Goal: Information Seeking & Learning: Learn about a topic

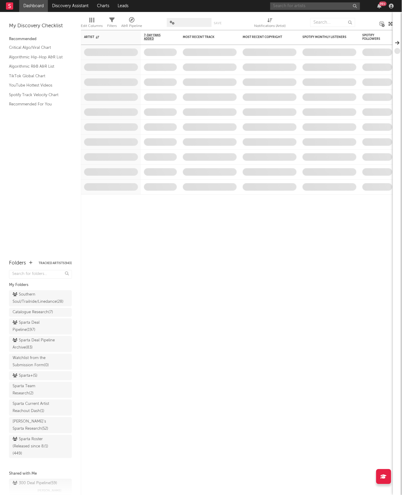
click at [280, 5] on input "text" at bounding box center [315, 5] width 90 height 7
type input "nueve lio"
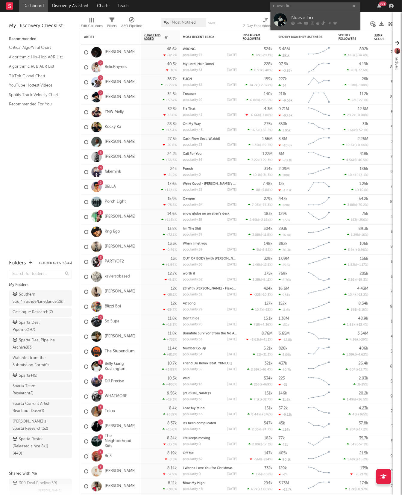
click at [287, 18] on link "Nueve Lio" at bounding box center [316, 19] width 90 height 19
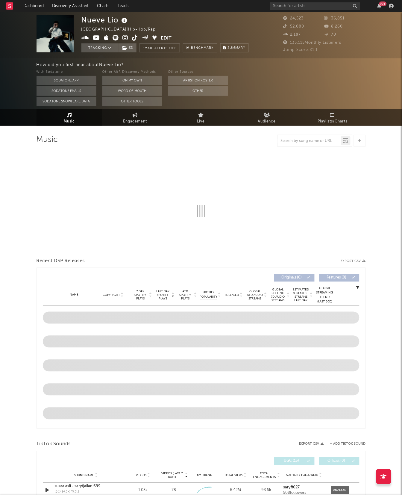
select select "6m"
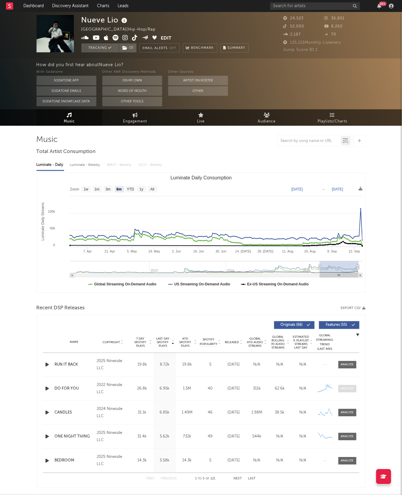
click at [345, 388] on div at bounding box center [347, 388] width 13 height 4
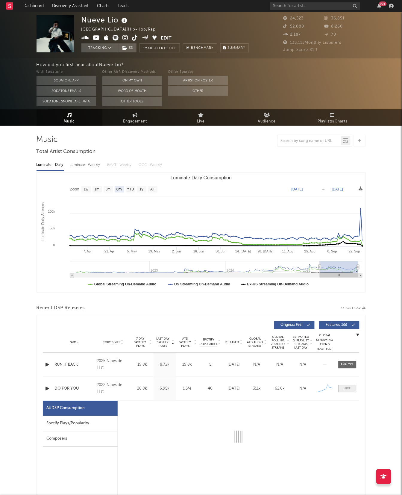
select select "1w"
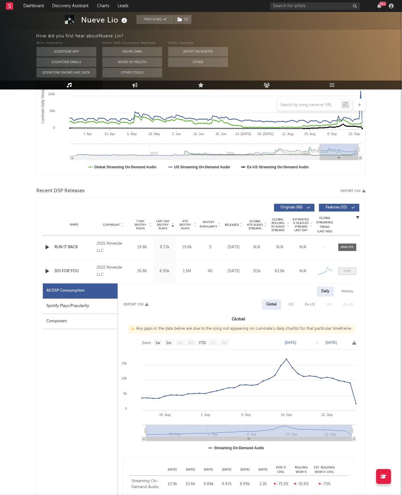
scroll to position [118, 0]
click at [346, 272] on div at bounding box center [347, 271] width 7 height 4
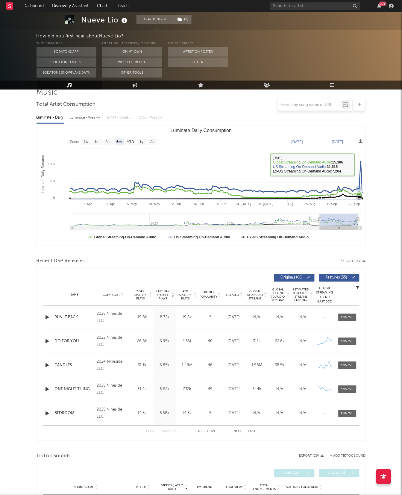
scroll to position [0, 0]
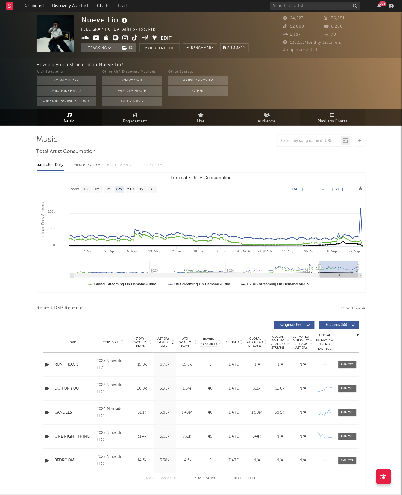
click at [323, 114] on link "Playlists/Charts" at bounding box center [333, 117] width 66 height 16
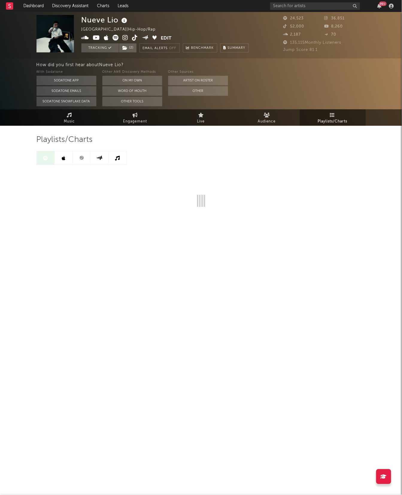
click at [60, 160] on link at bounding box center [64, 157] width 18 height 13
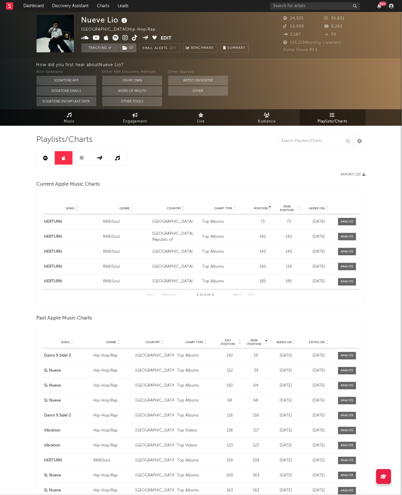
click at [71, 156] on link at bounding box center [64, 157] width 18 height 13
click at [81, 157] on icon at bounding box center [81, 158] width 4 height 4
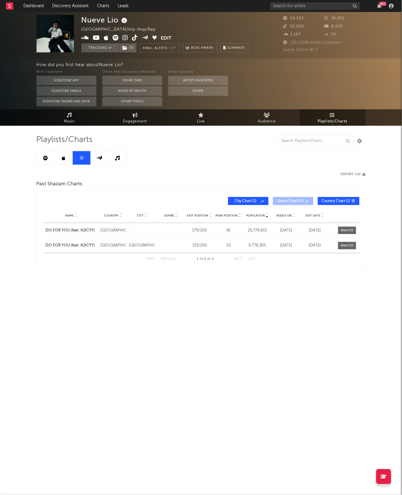
click at [103, 160] on icon at bounding box center [99, 158] width 7 height 4
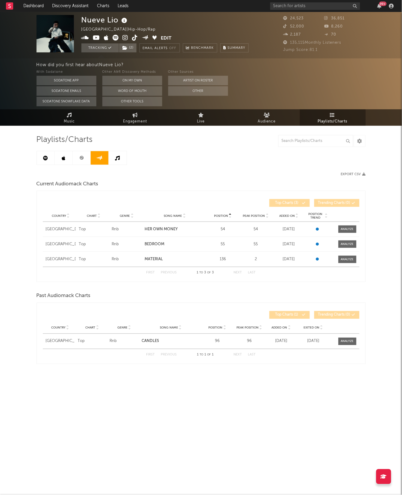
click at [119, 160] on link at bounding box center [118, 157] width 18 height 13
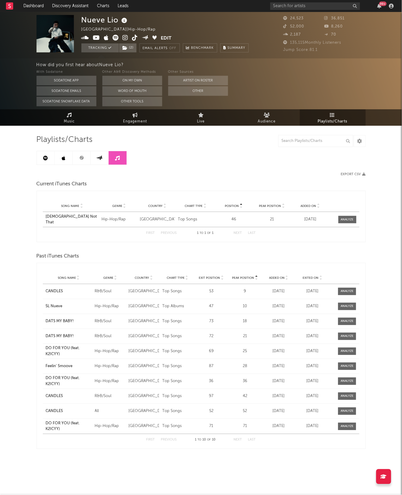
click at [95, 158] on link at bounding box center [100, 157] width 18 height 13
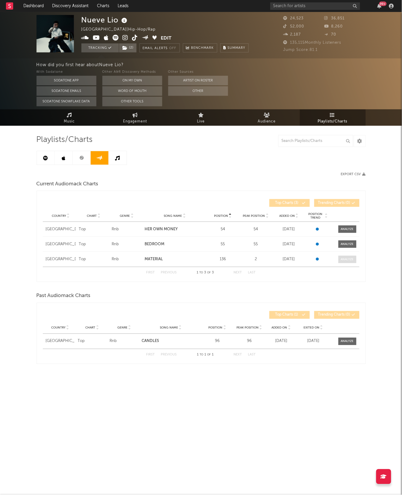
click at [347, 259] on div at bounding box center [347, 259] width 13 height 4
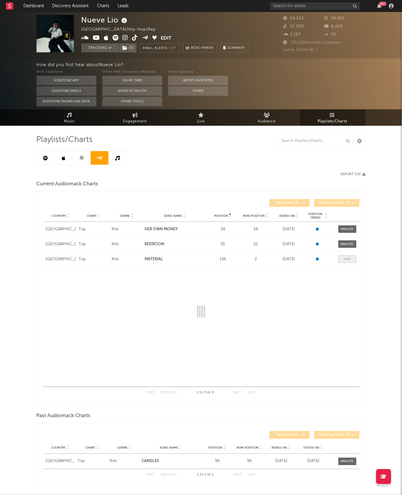
select select "1w"
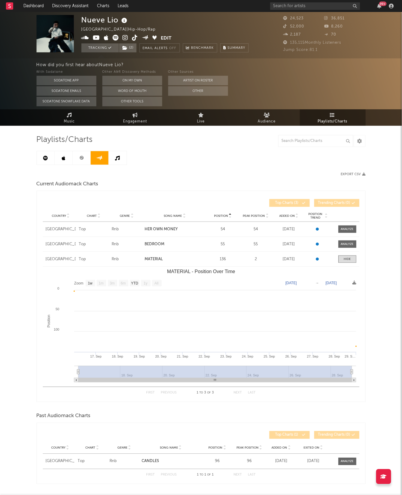
click at [81, 160] on icon at bounding box center [82, 158] width 4 height 4
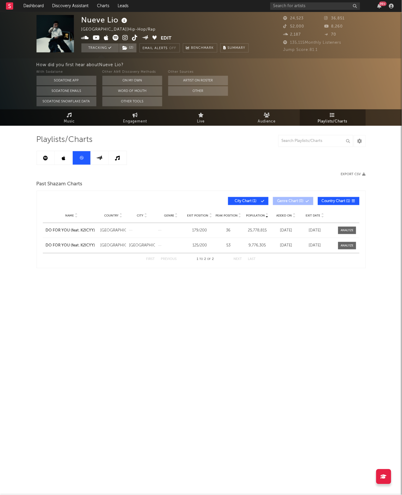
click at [59, 156] on link at bounding box center [64, 157] width 18 height 13
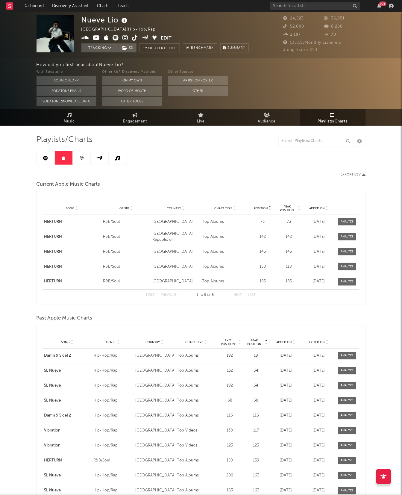
click at [51, 161] on link at bounding box center [46, 157] width 18 height 13
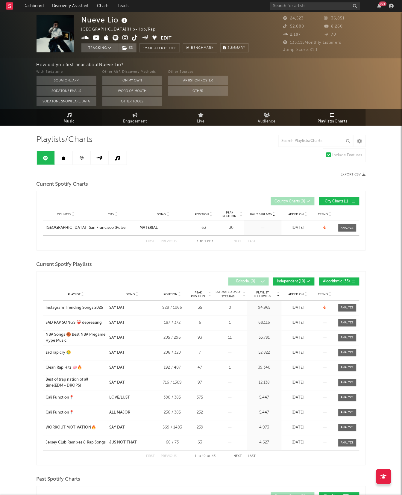
click at [84, 122] on link "Music" at bounding box center [70, 117] width 66 height 16
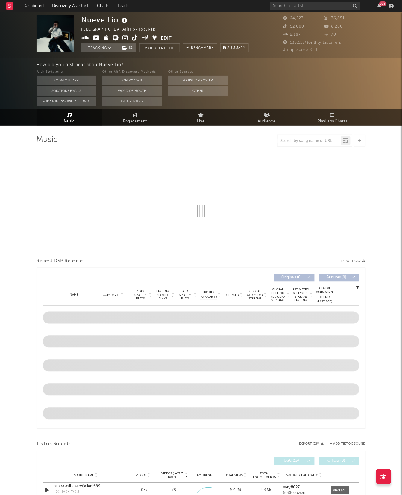
select select "6m"
